Goal: Task Accomplishment & Management: Use online tool/utility

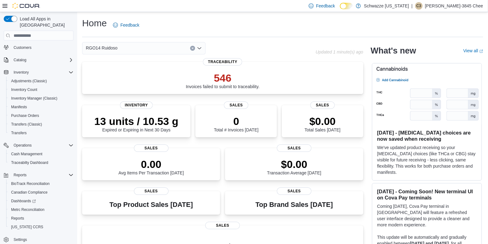
scroll to position [26, 0]
click at [30, 150] on span "Cash Management" at bounding box center [26, 153] width 31 height 7
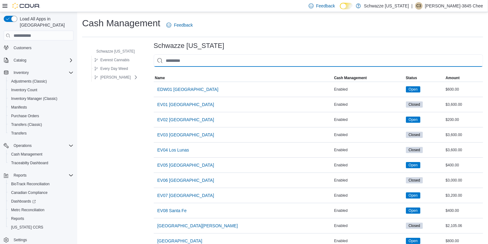
click at [246, 58] on input "This is a search bar. As you type, the results lower in the page will automatic…" at bounding box center [319, 60] width 330 height 12
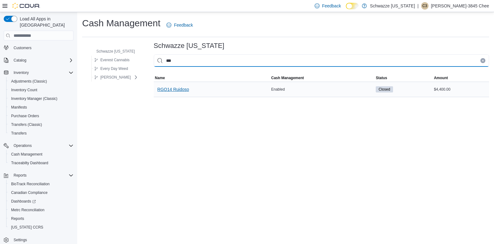
type input "***"
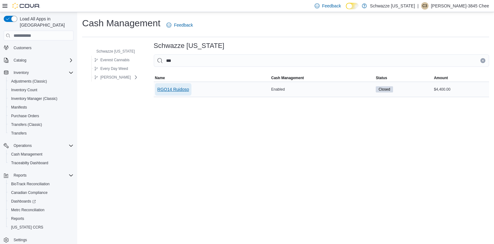
click at [181, 87] on span "RGO14 Ruidoso" at bounding box center [174, 89] width 32 height 6
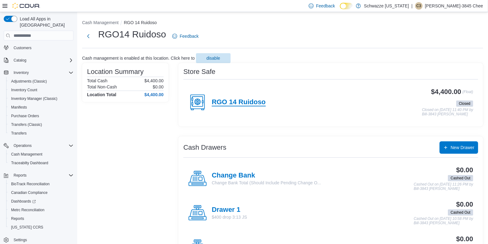
click at [226, 98] on h4 "RGO 14 Ruidoso" at bounding box center [239, 102] width 54 height 8
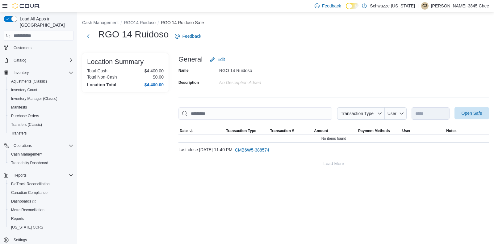
click at [465, 115] on span "Open Safe" at bounding box center [472, 113] width 21 height 6
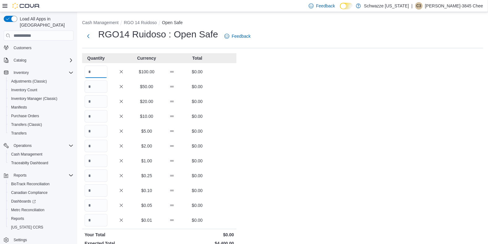
click at [100, 74] on input "Quantity" at bounding box center [96, 71] width 23 height 12
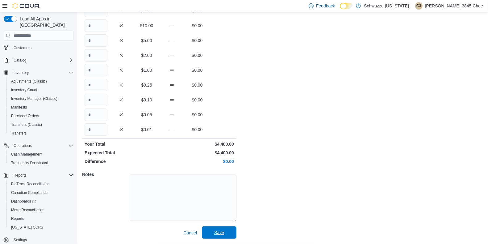
type input "**"
click at [217, 227] on span "Save" at bounding box center [219, 232] width 27 height 12
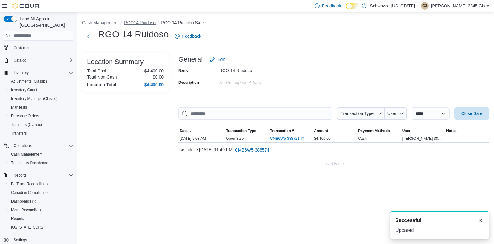
click at [142, 20] on button "RGO14 Ruidoso" at bounding box center [140, 22] width 32 height 5
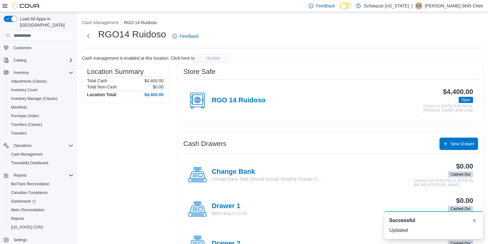
click at [142, 20] on button "RGO 14 Ruidoso" at bounding box center [140, 22] width 33 height 5
click at [243, 168] on h4 "Change Bank" at bounding box center [266, 172] width 109 height 8
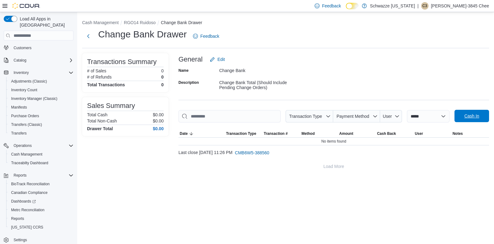
click at [465, 115] on span "Cash In" at bounding box center [472, 116] width 15 height 6
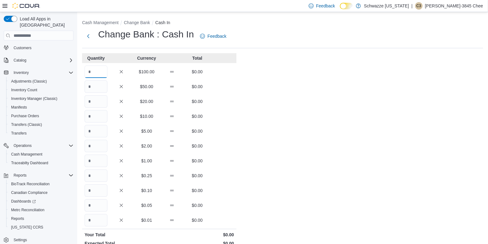
click at [105, 69] on input "Quantity" at bounding box center [96, 71] width 23 height 12
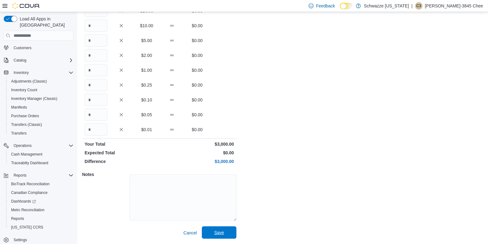
type input "**"
click at [226, 231] on span "Save" at bounding box center [219, 232] width 27 height 12
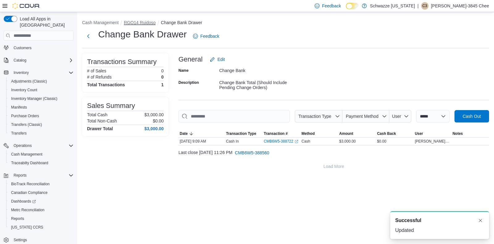
click at [133, 21] on button "RGO14 Ruidoso" at bounding box center [140, 22] width 32 height 5
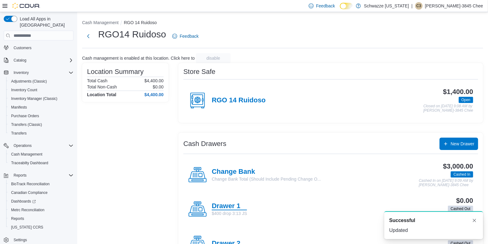
click at [225, 203] on h4 "Drawer 1" at bounding box center [229, 206] width 35 height 8
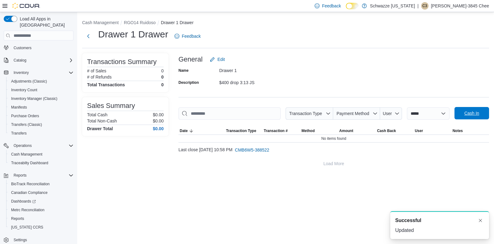
click at [463, 111] on span "Cash In" at bounding box center [471, 113] width 27 height 12
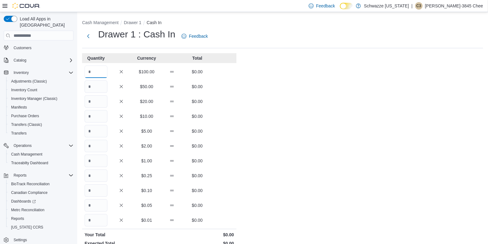
click at [101, 67] on input "Quantity" at bounding box center [96, 71] width 23 height 12
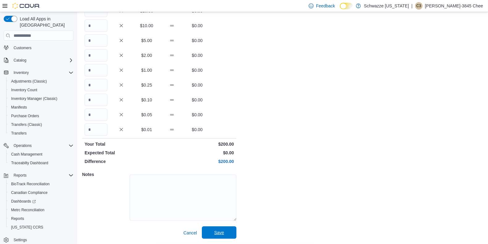
type input "*"
click at [225, 233] on span "Save" at bounding box center [219, 232] width 27 height 12
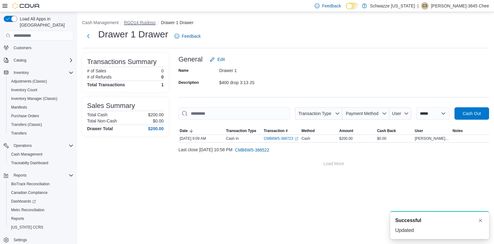
click at [135, 22] on button "RGO14 Ruidoso" at bounding box center [140, 22] width 32 height 5
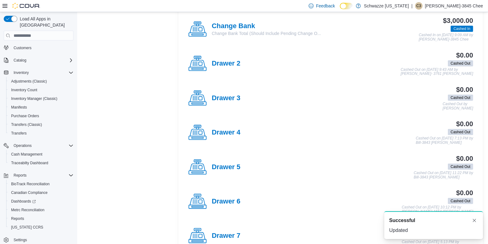
scroll to position [180, 0]
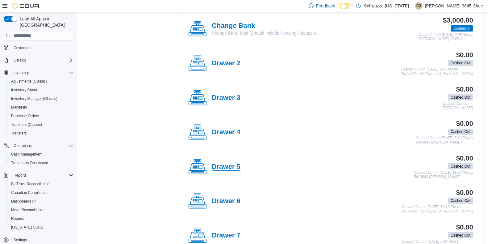
click at [230, 165] on h4 "Drawer 5" at bounding box center [226, 167] width 29 height 8
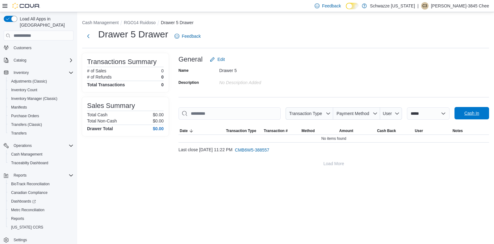
click at [466, 113] on span "Cash In" at bounding box center [472, 113] width 15 height 6
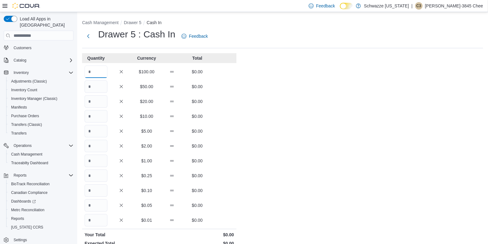
click at [97, 70] on input "Quantity" at bounding box center [96, 71] width 23 height 12
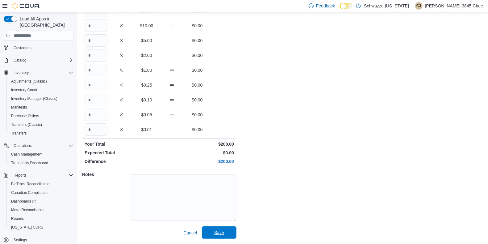
type input "*"
click at [226, 230] on span "Save" at bounding box center [219, 232] width 27 height 12
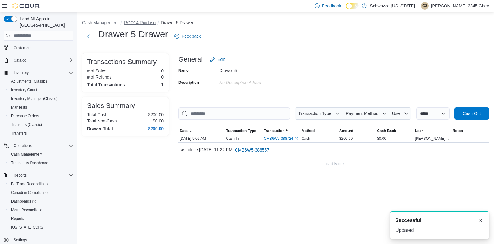
click at [144, 21] on button "RGO14 Ruidoso" at bounding box center [140, 22] width 32 height 5
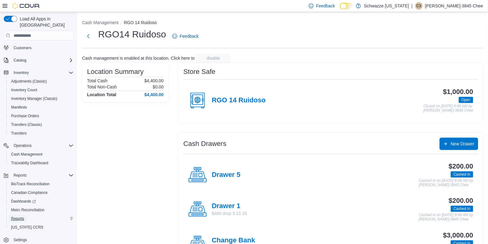
click at [18, 216] on span "Reports" at bounding box center [17, 218] width 13 height 5
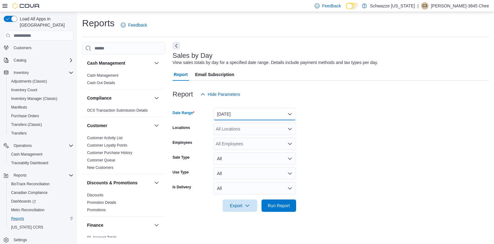
click at [233, 113] on button "[DATE]" at bounding box center [254, 114] width 83 height 12
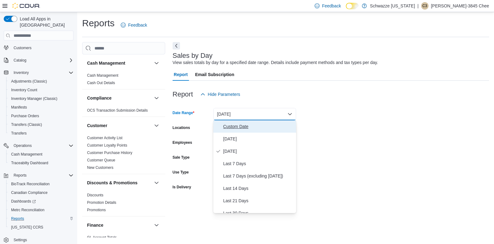
click at [239, 128] on span "Custom Date" at bounding box center [258, 126] width 70 height 7
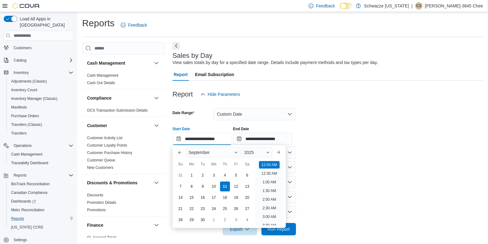
click at [217, 140] on input "**********" at bounding box center [202, 139] width 59 height 12
click at [224, 173] on div "4" at bounding box center [225, 175] width 11 height 11
type input "**********"
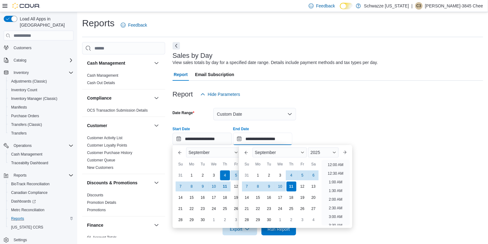
click at [266, 137] on input "**********" at bounding box center [262, 139] width 59 height 12
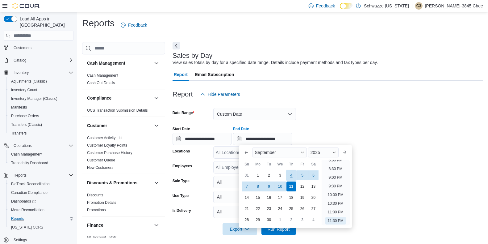
click at [293, 176] on div "4" at bounding box center [291, 175] width 11 height 11
type input "**********"
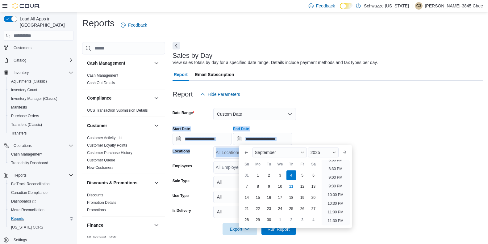
drag, startPoint x: 334, startPoint y: 115, endPoint x: 229, endPoint y: 154, distance: 111.6
click at [229, 154] on form "**********" at bounding box center [328, 167] width 311 height 135
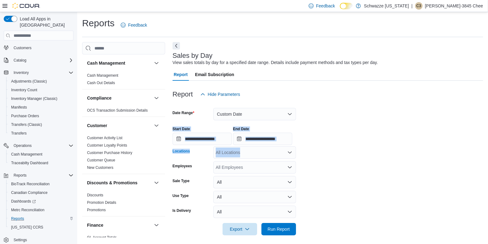
click at [229, 154] on div "All Locations" at bounding box center [254, 152] width 83 height 12
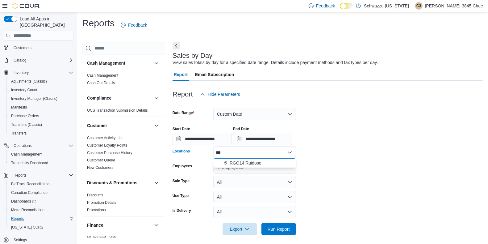
type input "***"
click at [259, 160] on span "RGO14 Ruidoso" at bounding box center [246, 163] width 32 height 6
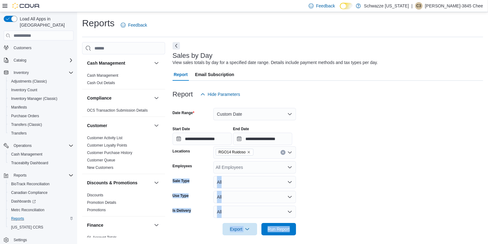
scroll to position [4, 0]
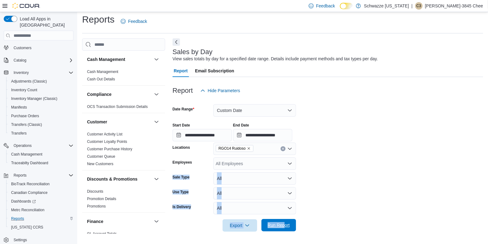
drag, startPoint x: 316, startPoint y: 171, endPoint x: 285, endPoint y: 225, distance: 62.4
click at [285, 225] on form "**********" at bounding box center [328, 164] width 311 height 135
click at [285, 225] on span "Run Report" at bounding box center [279, 225] width 22 height 6
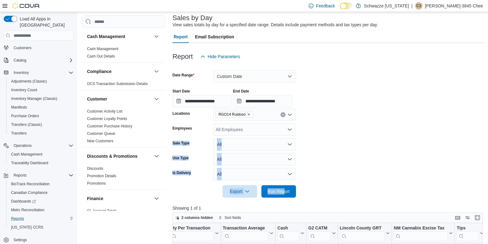
scroll to position [37, 0]
click at [240, 71] on button "Custom Date" at bounding box center [254, 76] width 83 height 12
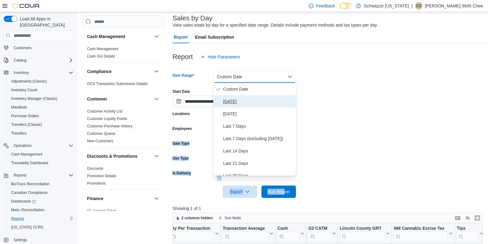
click at [227, 101] on span "[DATE]" at bounding box center [258, 101] width 70 height 7
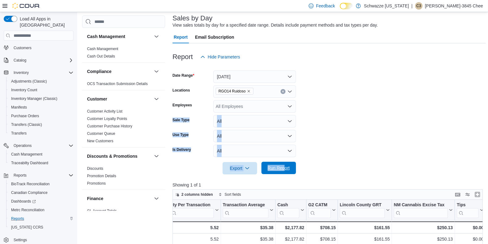
click at [277, 168] on span "Run Report" at bounding box center [279, 168] width 22 height 6
